Goal: Task Accomplishment & Management: Complete application form

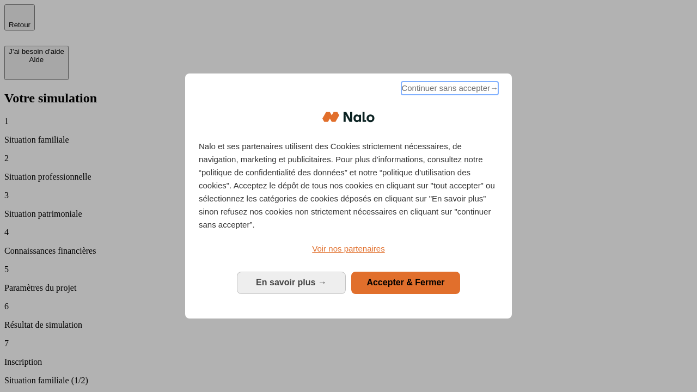
click at [449, 90] on span "Continuer sans accepter →" at bounding box center [450, 88] width 97 height 13
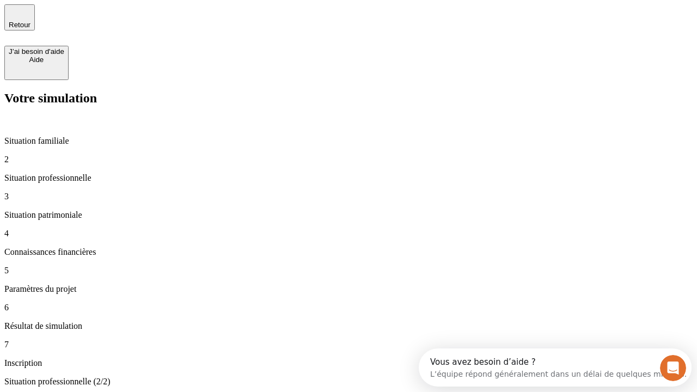
type input "30 000"
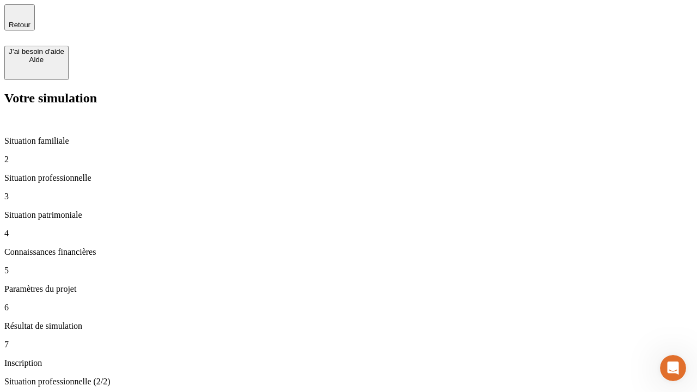
type input "40 000"
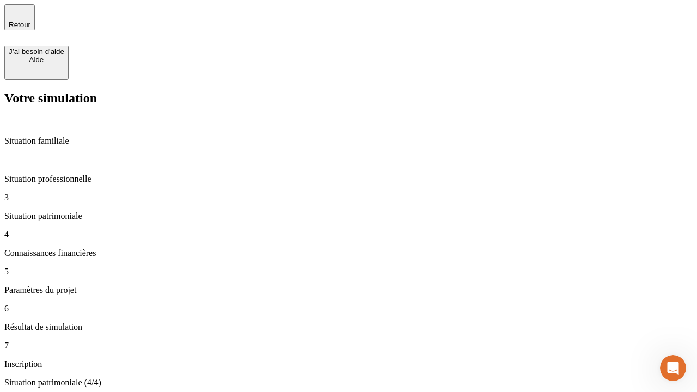
type input "1 100"
type input "20"
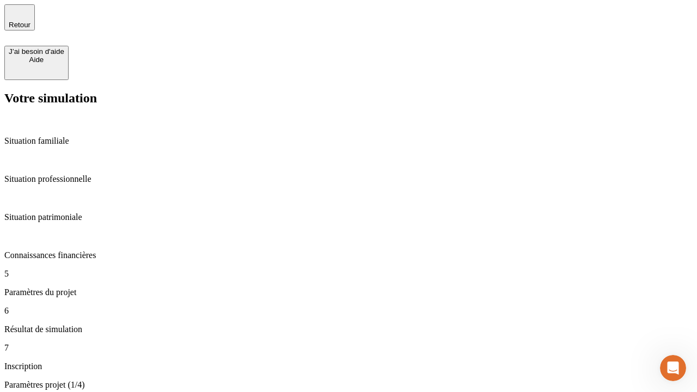
scroll to position [371, 0]
type input "40"
type input "50 000"
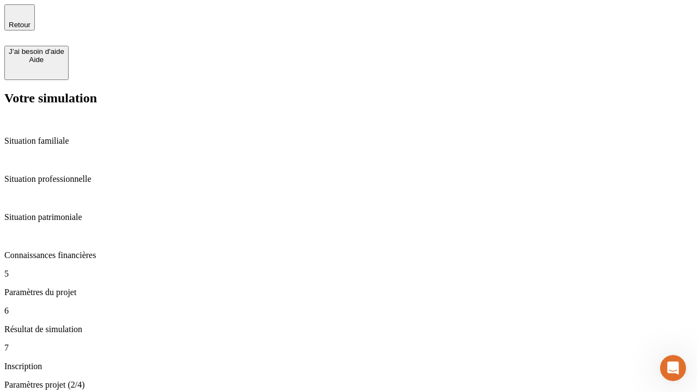
type input "640"
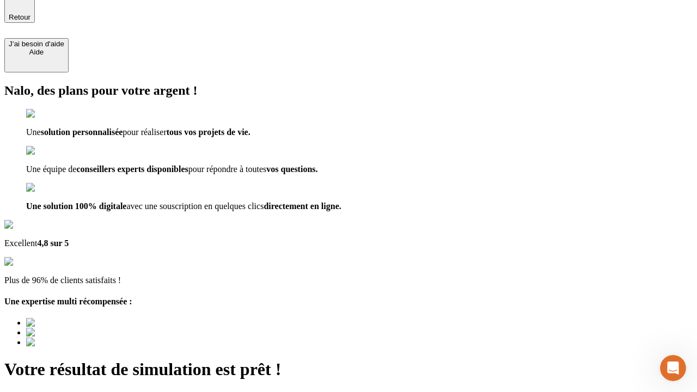
type input "[EMAIL_ADDRESS][DOMAIN_NAME]"
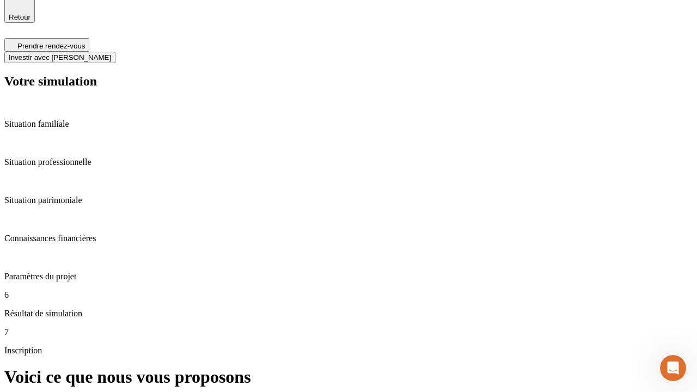
click at [111, 53] on span "Investir avec [PERSON_NAME]" at bounding box center [60, 57] width 102 height 8
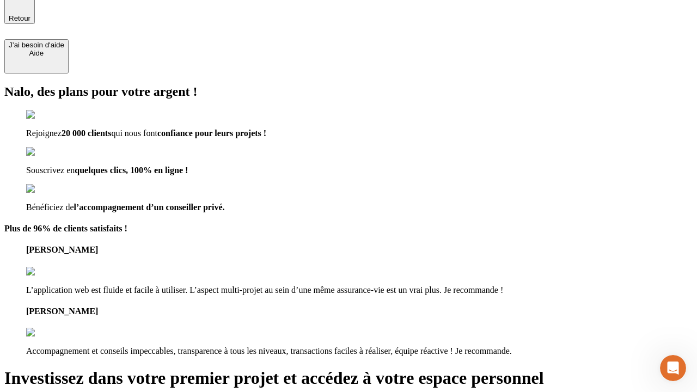
type input "[PERSON_NAME][EMAIL_ADDRESS][DOMAIN_NAME]"
